Goal: Information Seeking & Learning: Find specific fact

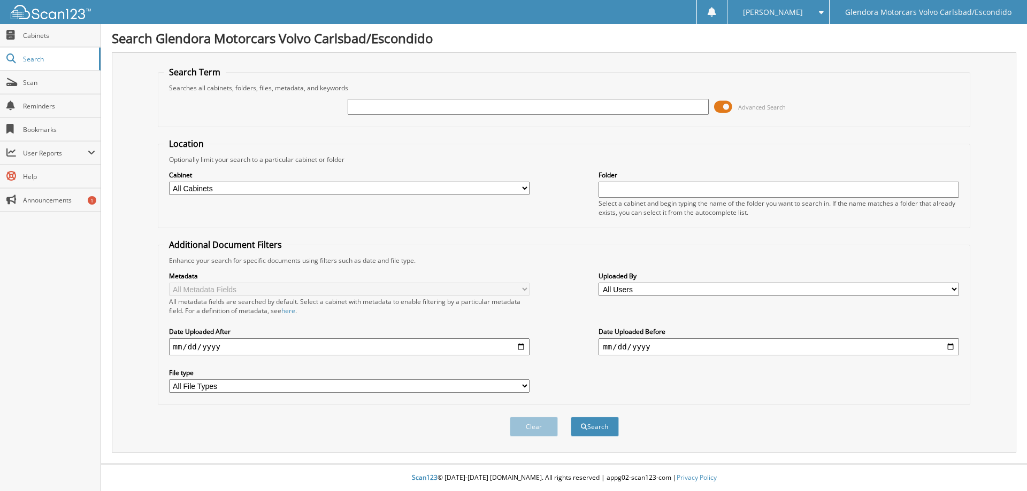
click at [715, 109] on span at bounding box center [723, 107] width 18 height 16
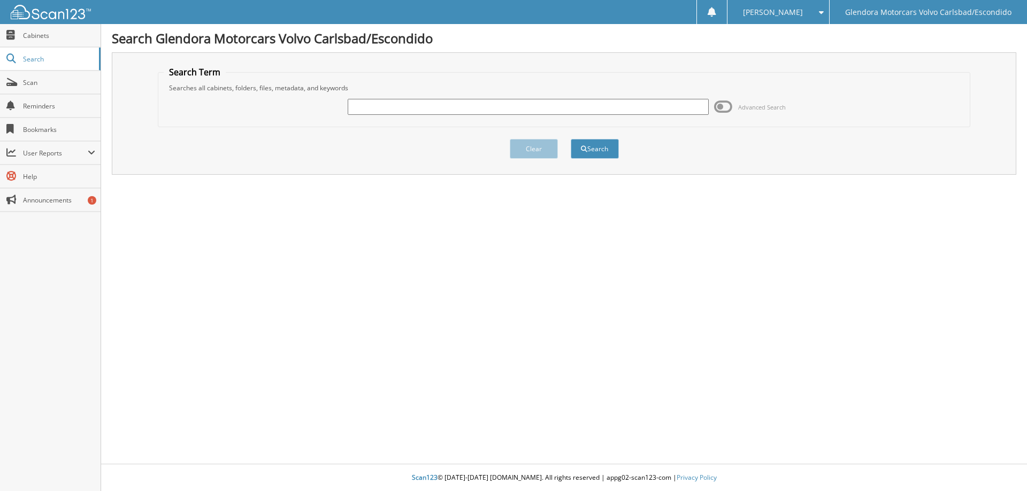
click at [672, 107] on input "text" at bounding box center [528, 107] width 360 height 16
type input "254000"
click at [571, 139] on button "Search" at bounding box center [595, 149] width 48 height 20
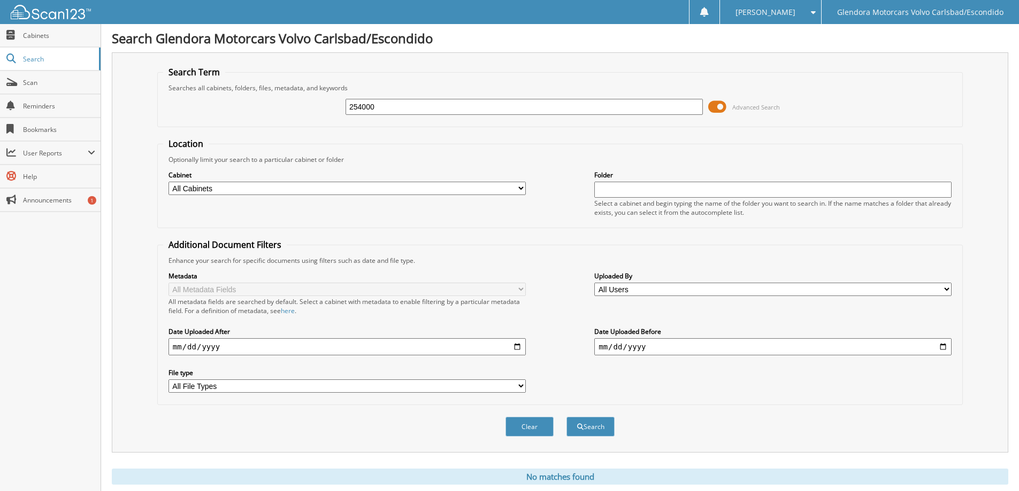
click at [664, 112] on input "254000" at bounding box center [523, 107] width 357 height 16
type input "252525"
click at [566, 417] on button "Search" at bounding box center [590, 427] width 48 height 20
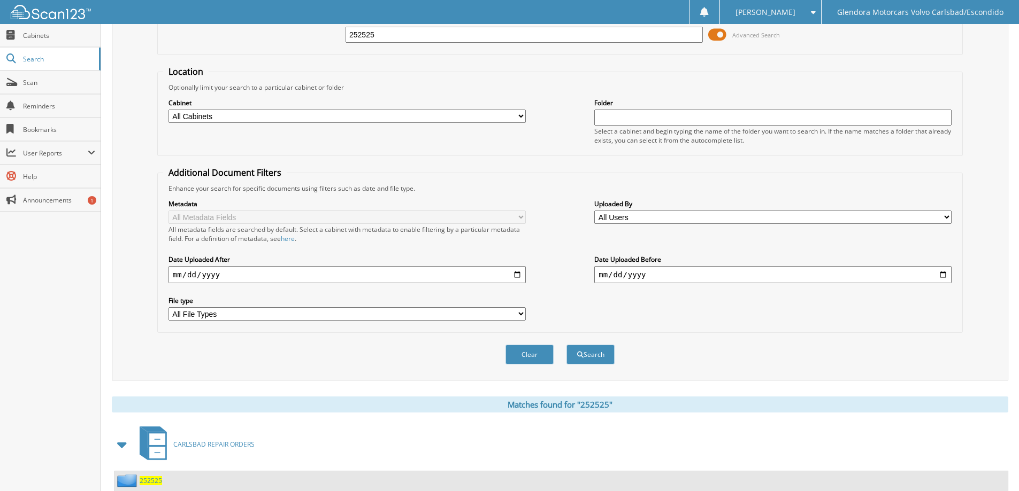
scroll to position [148, 0]
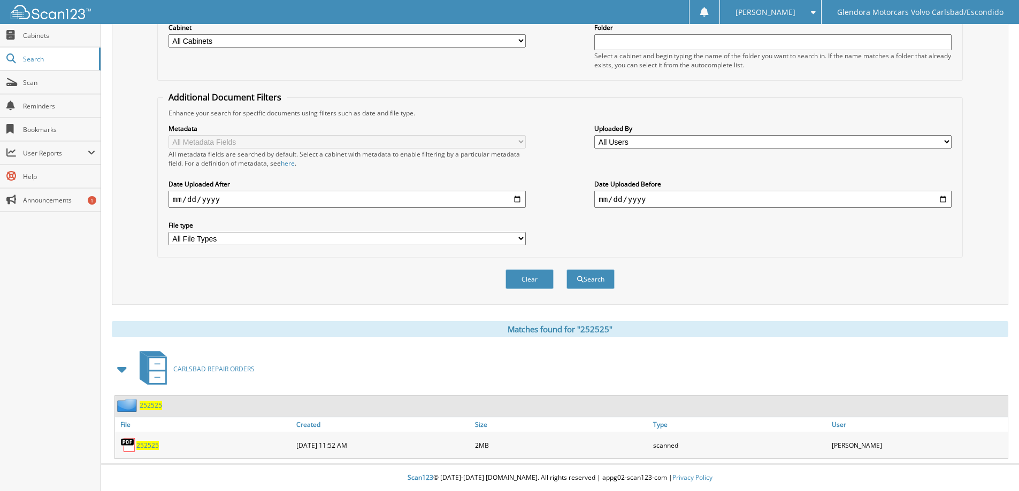
click at [140, 443] on span "252525" at bounding box center [147, 445] width 22 height 9
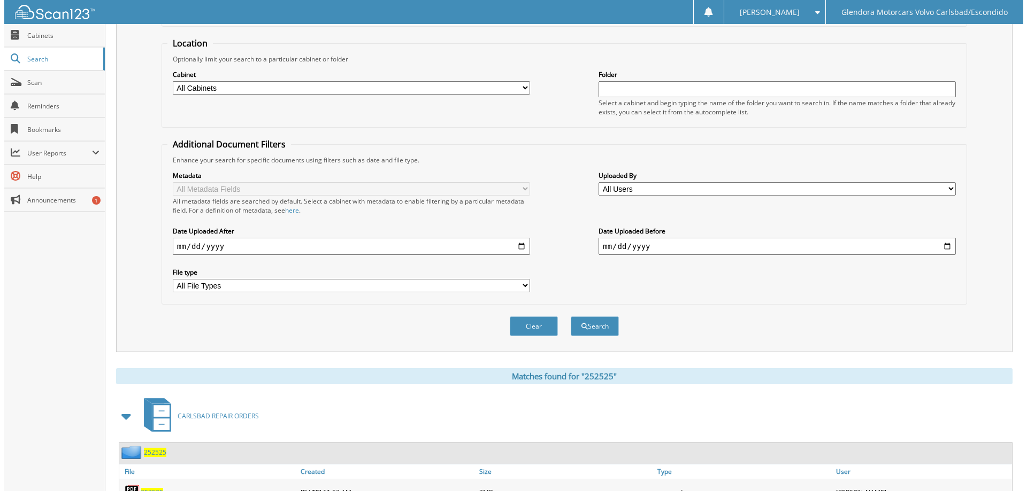
scroll to position [0, 0]
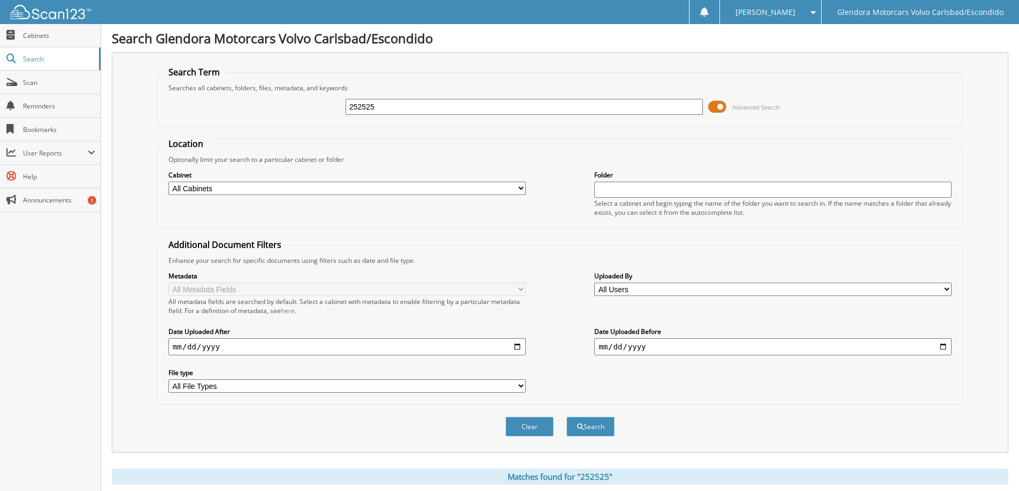
click at [714, 109] on span at bounding box center [717, 107] width 18 height 16
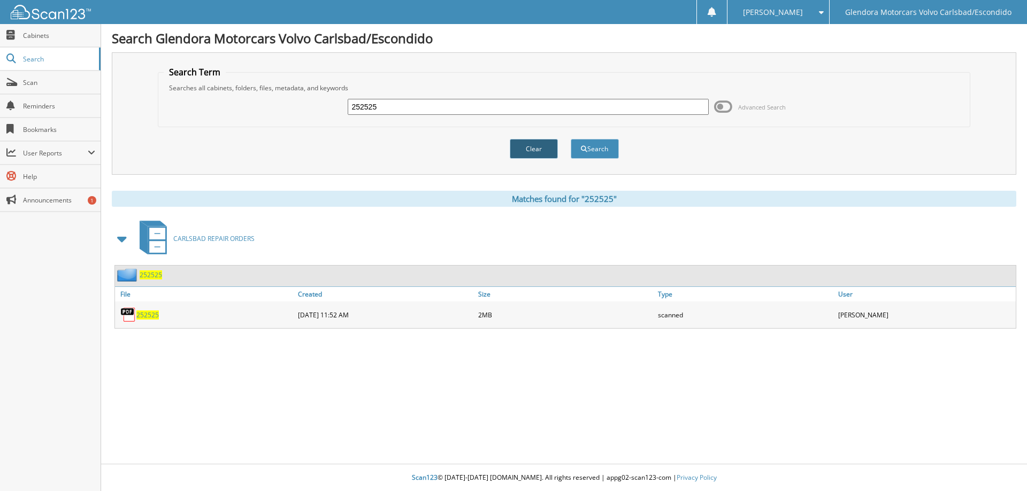
click at [537, 145] on button "Clear" at bounding box center [534, 149] width 48 height 20
